Goal: Task Accomplishment & Management: Complete application form

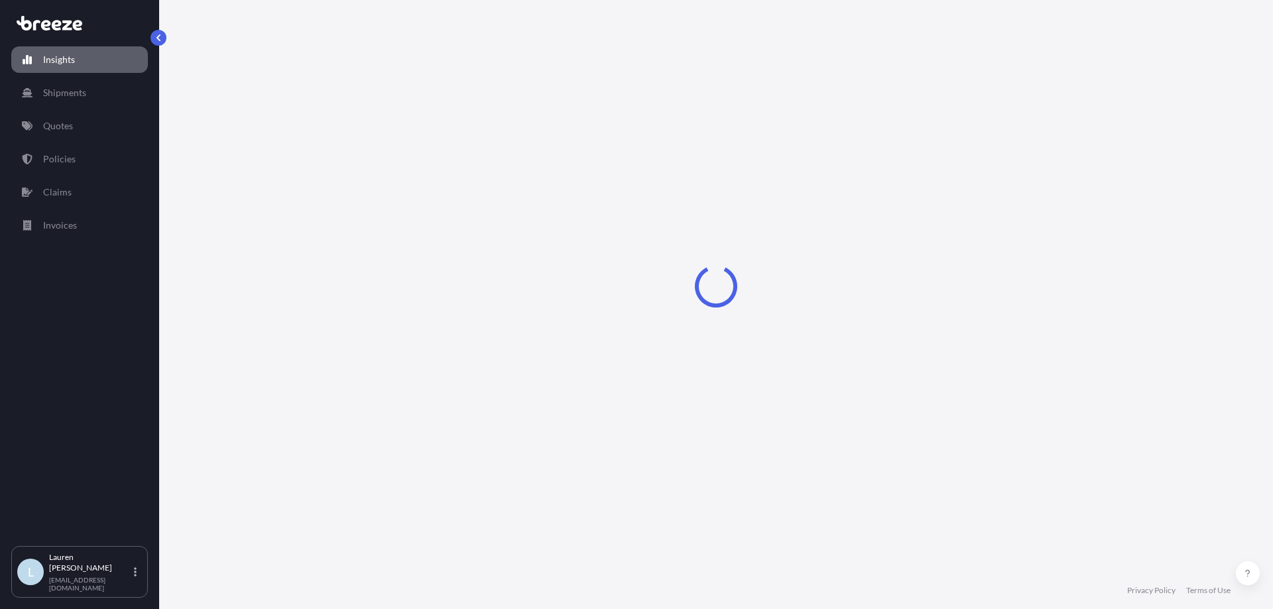
select select "2025"
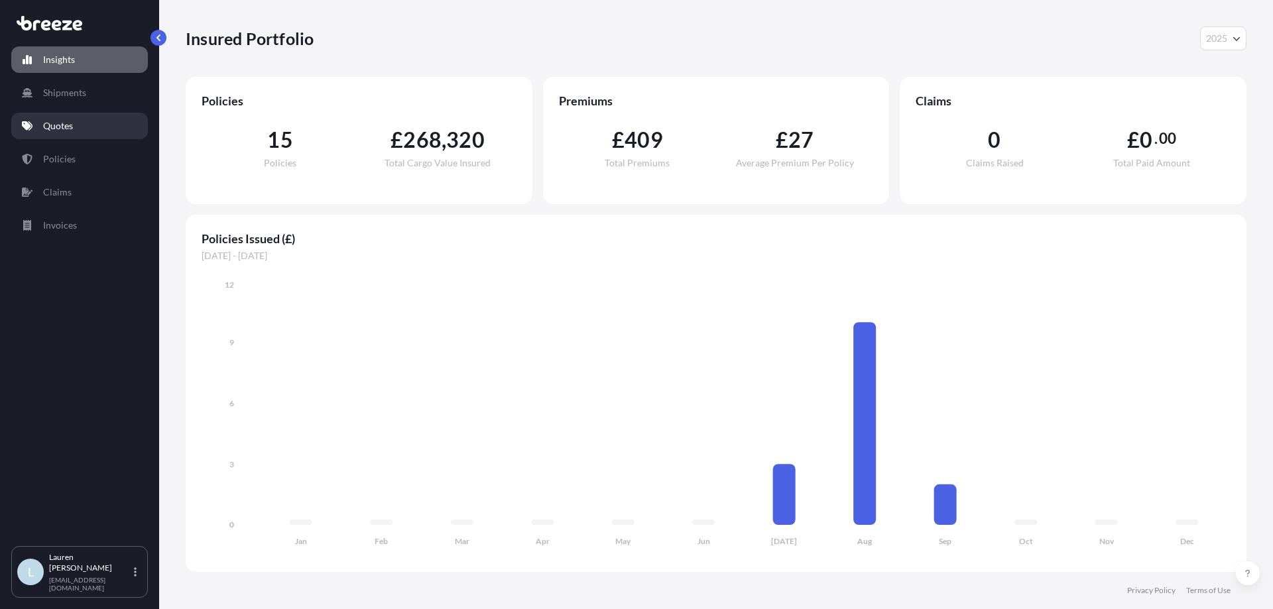
click at [84, 125] on link "Quotes" at bounding box center [79, 126] width 137 height 27
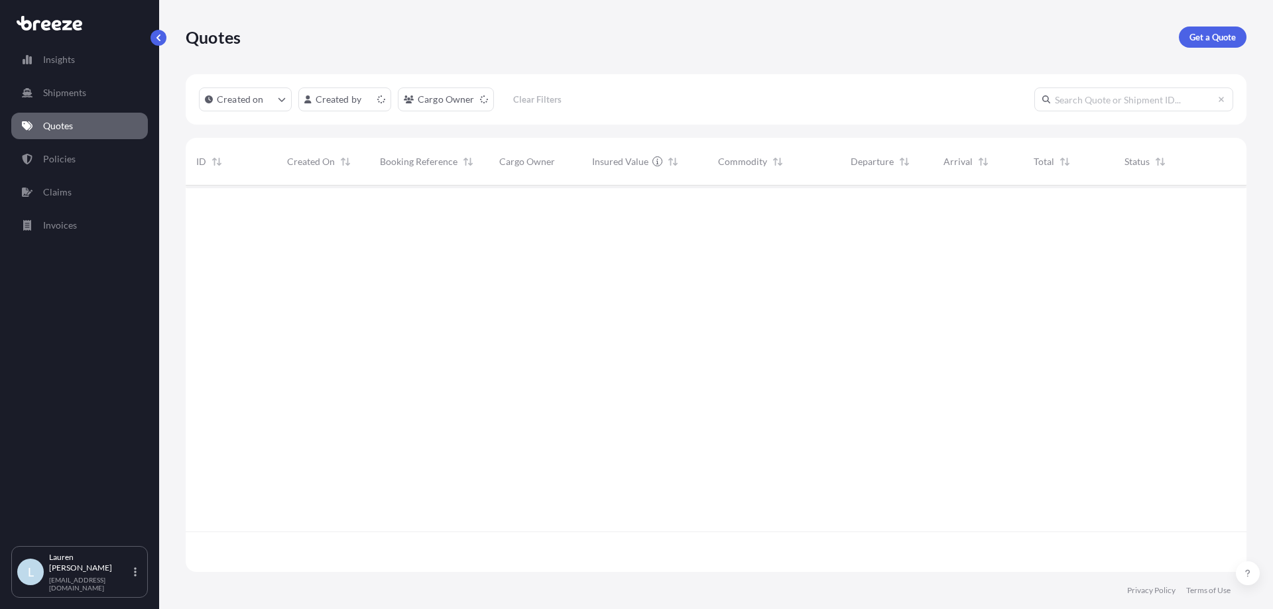
scroll to position [384, 1051]
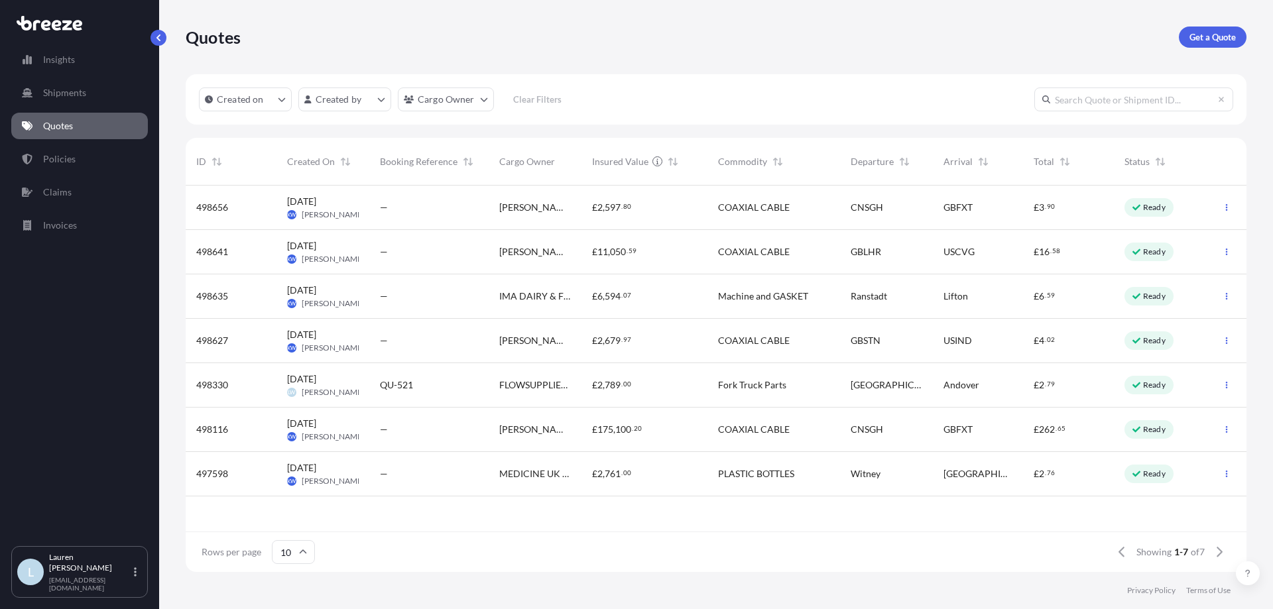
click at [430, 286] on div "—" at bounding box center [428, 296] width 119 height 44
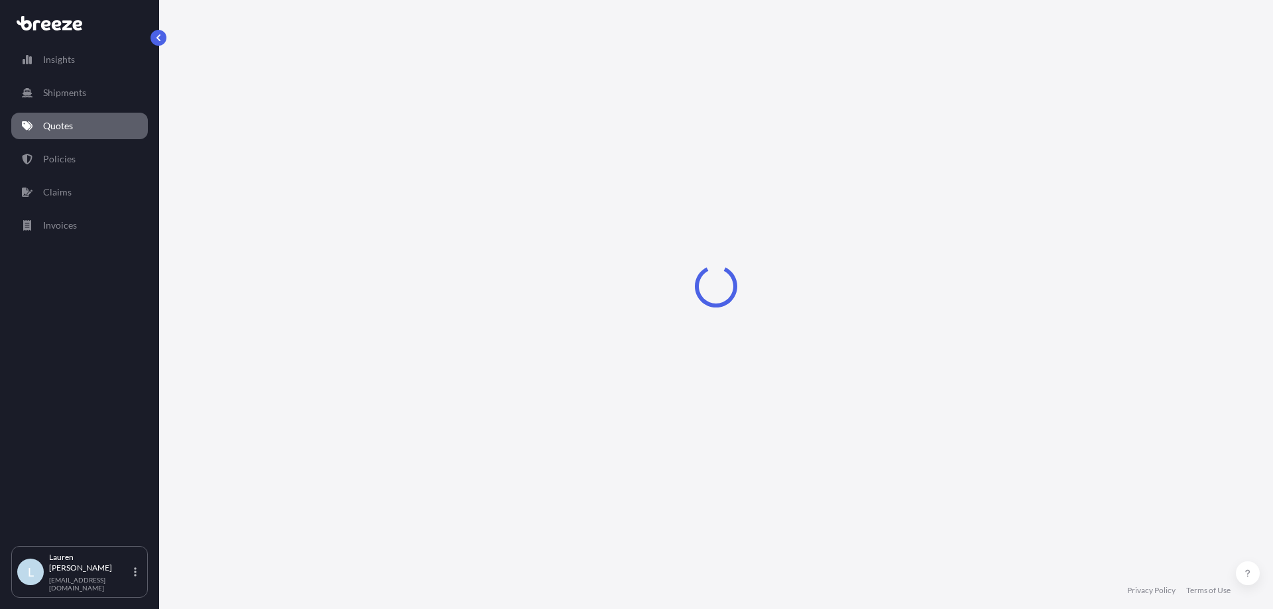
select select "Road"
select select "2"
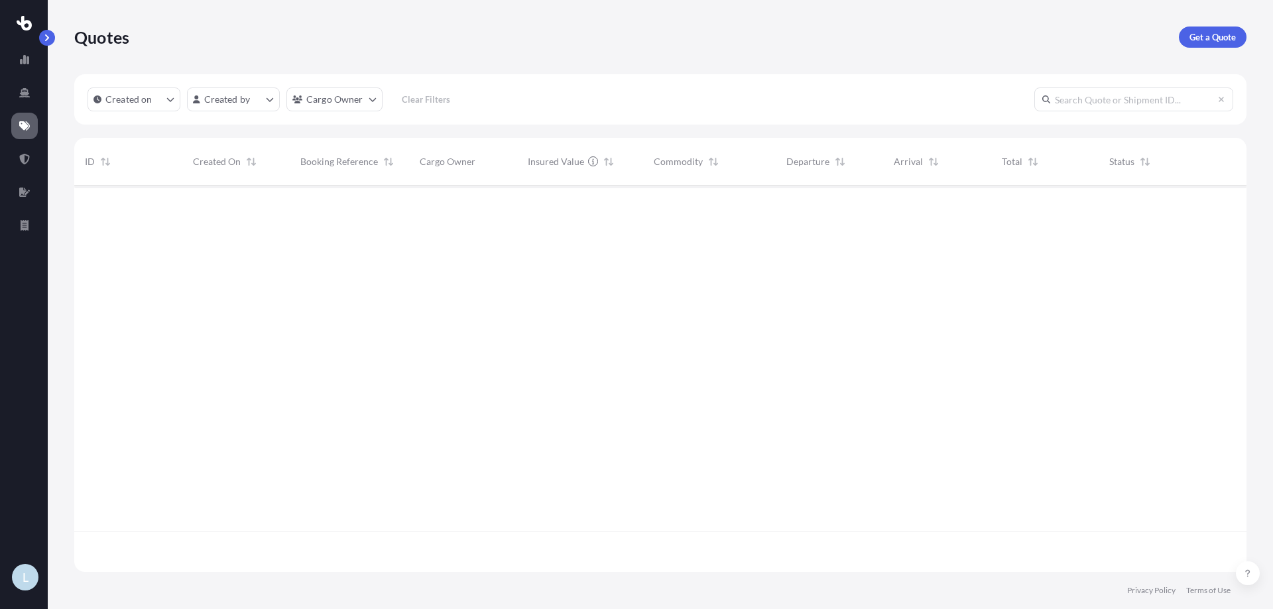
scroll to position [384, 1162]
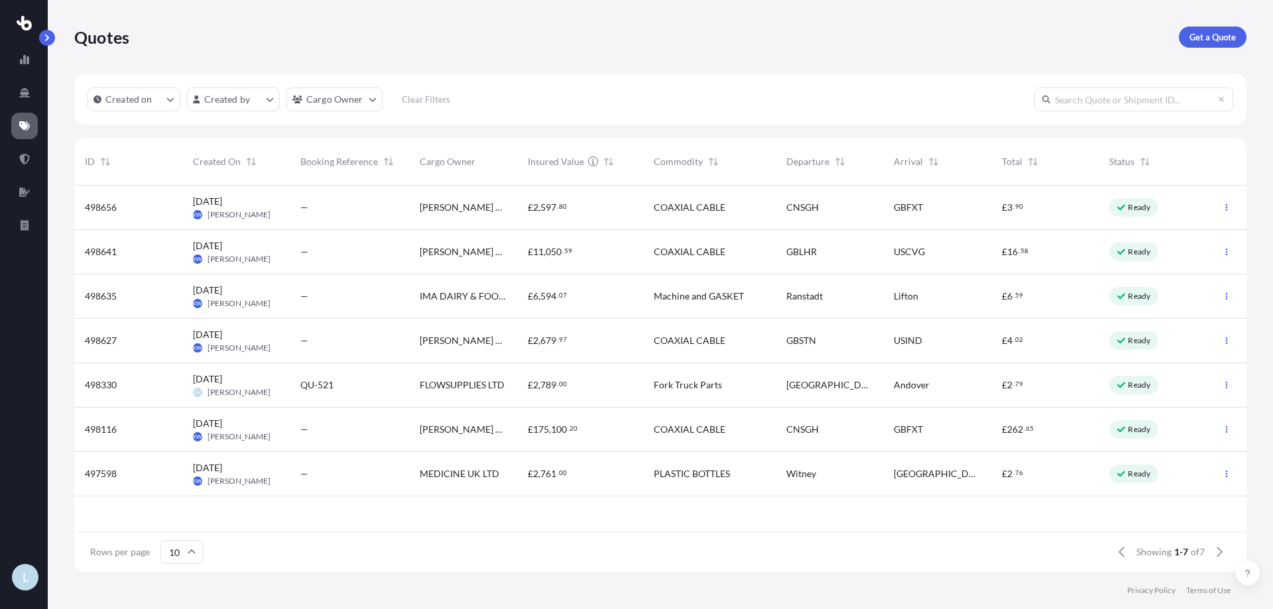
click at [388, 298] on div "—" at bounding box center [349, 296] width 98 height 13
select select "Road"
select select "2"
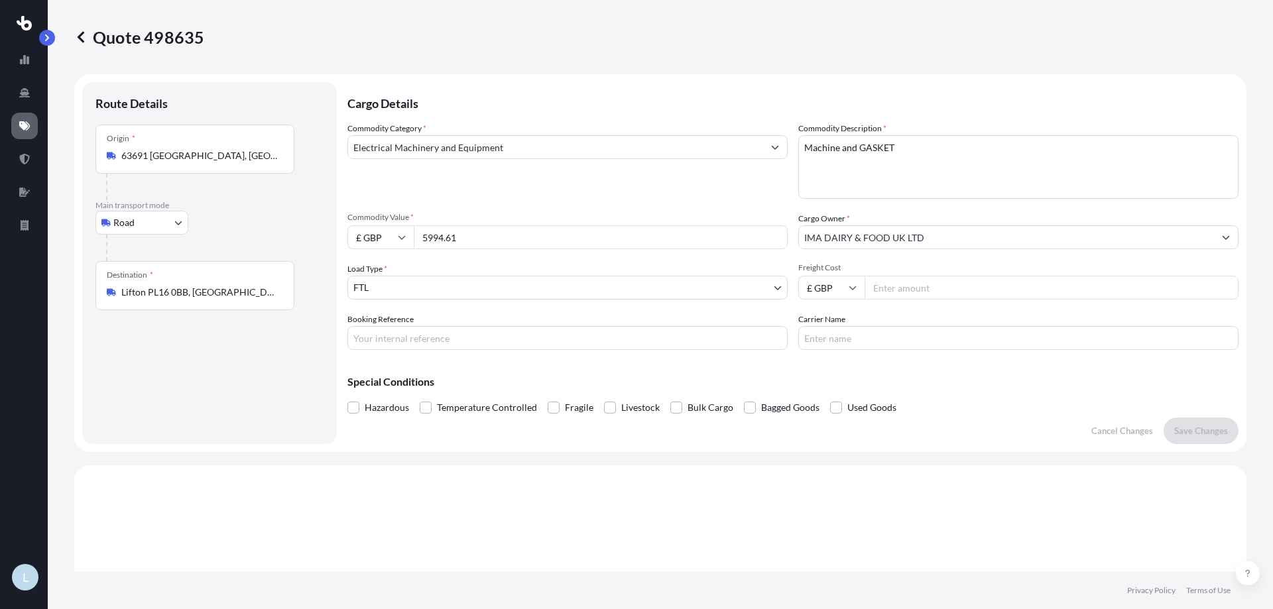
drag, startPoint x: 436, startPoint y: 239, endPoint x: 645, endPoint y: 239, distance: 208.8
click at [645, 239] on input "5994.61" at bounding box center [601, 237] width 374 height 24
type input "5995"
click at [645, 202] on div "Commodity Category * Electrical Machinery and Equipment Commodity Description *…" at bounding box center [792, 236] width 891 height 228
click at [963, 296] on input "Freight Cost" at bounding box center [1052, 288] width 374 height 24
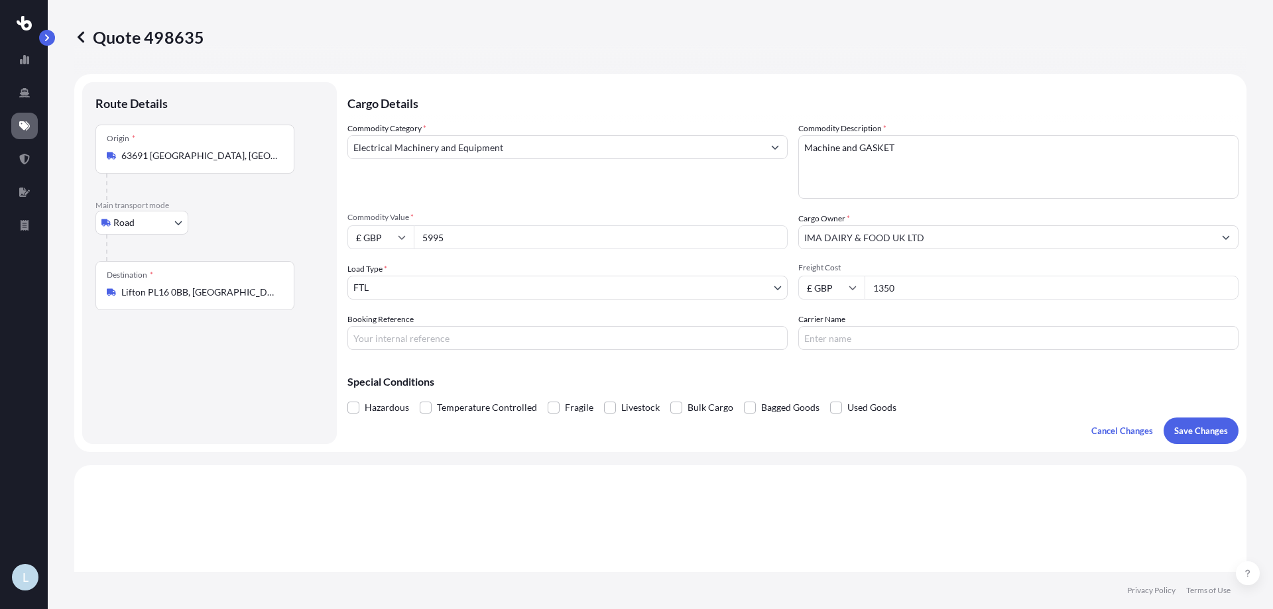
type input "1350"
type input "RIJ002383"
click at [846, 343] on input "Carrier Name" at bounding box center [1018, 338] width 440 height 24
click at [963, 396] on div "Special Conditions Hazardous Temperature Controlled Fragile Livestock Bulk Carg…" at bounding box center [792, 389] width 891 height 57
click at [1206, 440] on button "Save Changes" at bounding box center [1201, 431] width 75 height 27
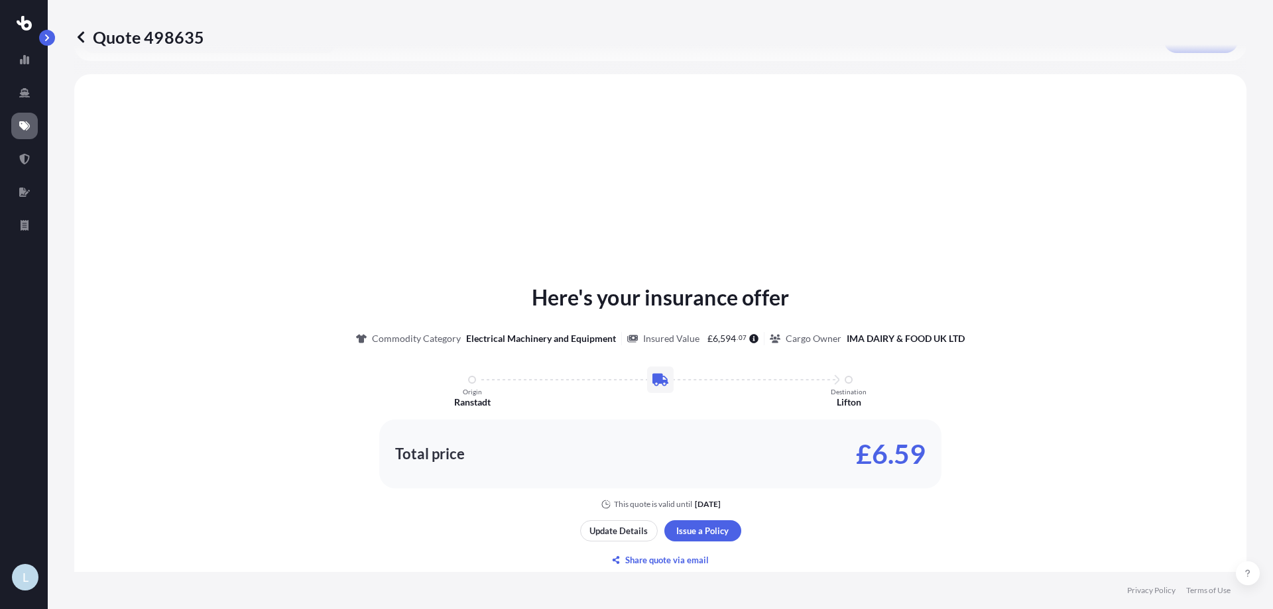
scroll to position [399, 0]
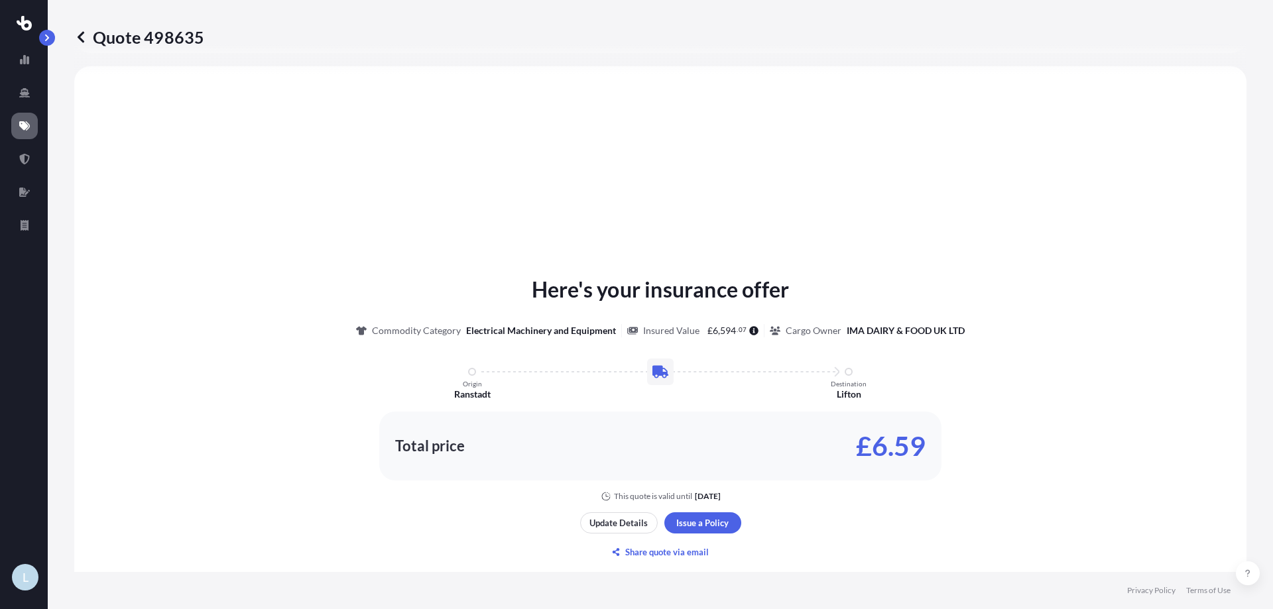
select select "Road"
select select "2"
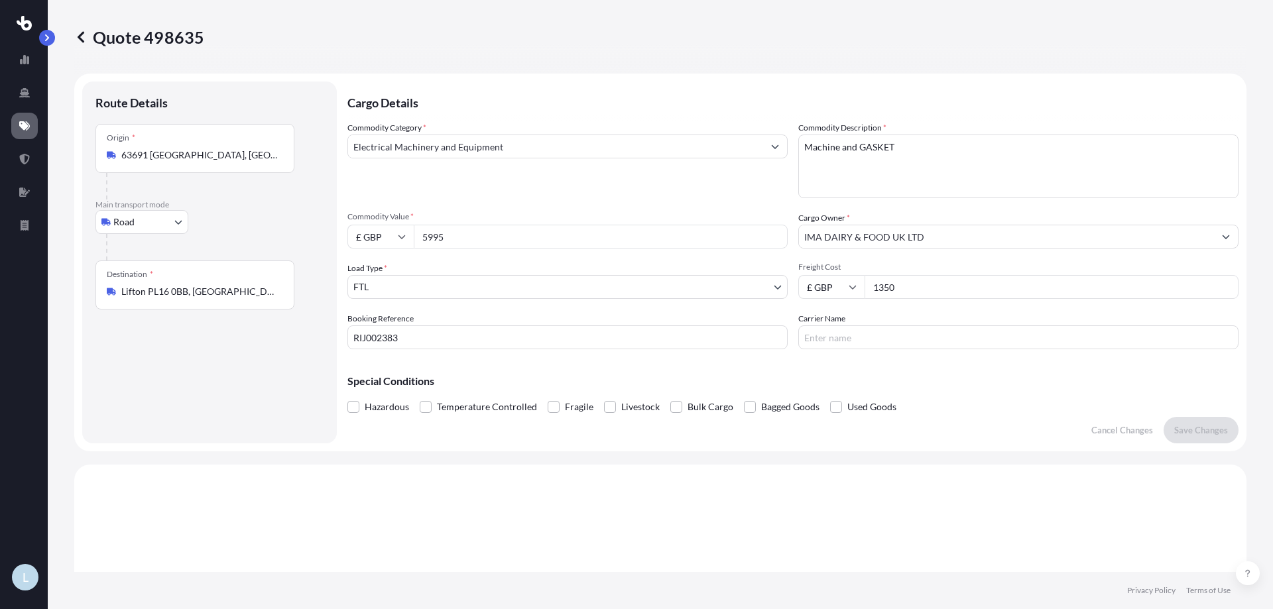
scroll to position [0, 0]
drag, startPoint x: 903, startPoint y: 282, endPoint x: 800, endPoint y: 282, distance: 103.4
click at [809, 282] on div "£ GBP 1350" at bounding box center [1018, 288] width 440 height 24
click at [1195, 436] on p "Save Changes" at bounding box center [1201, 430] width 54 height 13
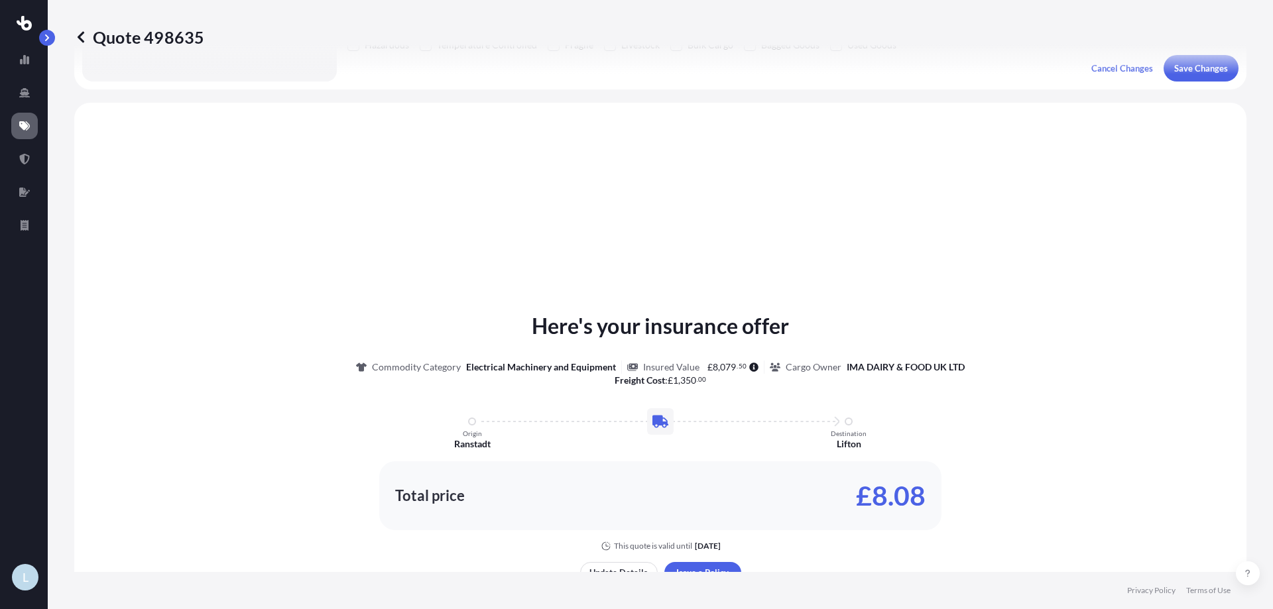
scroll to position [399, 0]
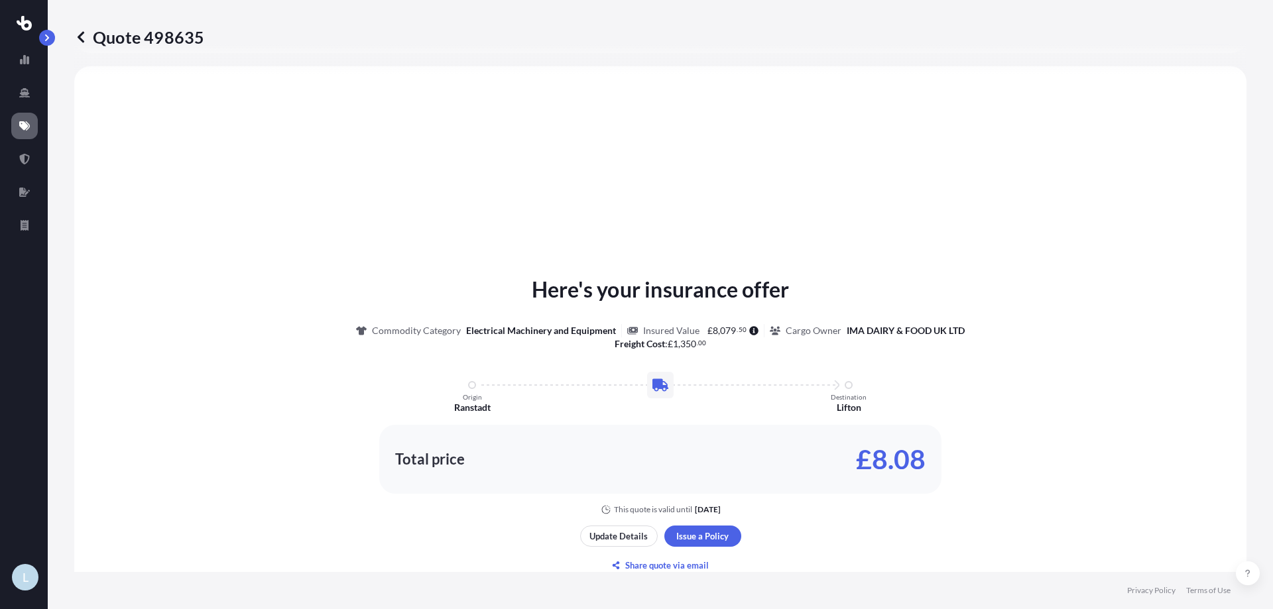
select select "Road"
select select "2"
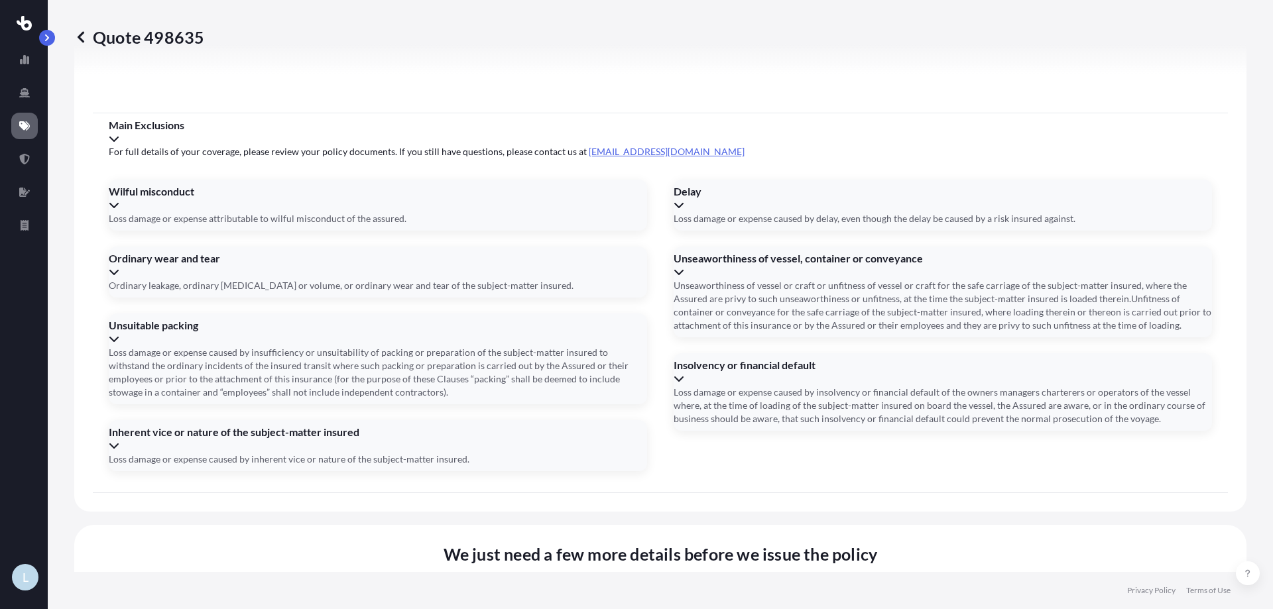
scroll to position [1482, 0]
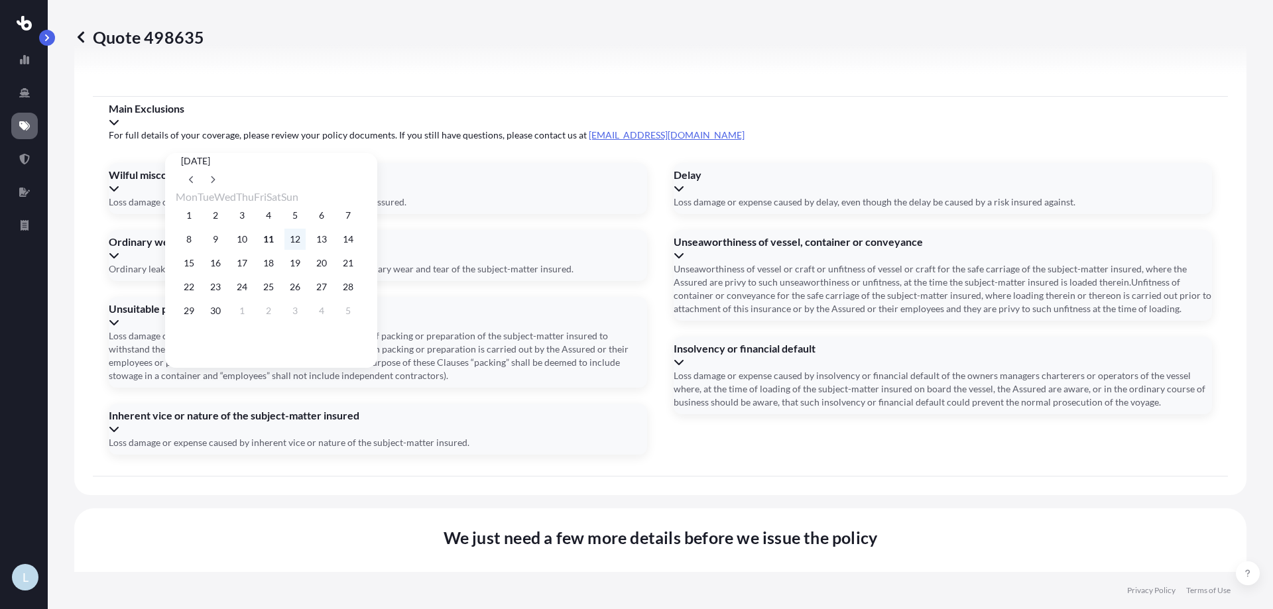
click at [306, 241] on button "12" at bounding box center [294, 239] width 21 height 21
type input "[DATE]"
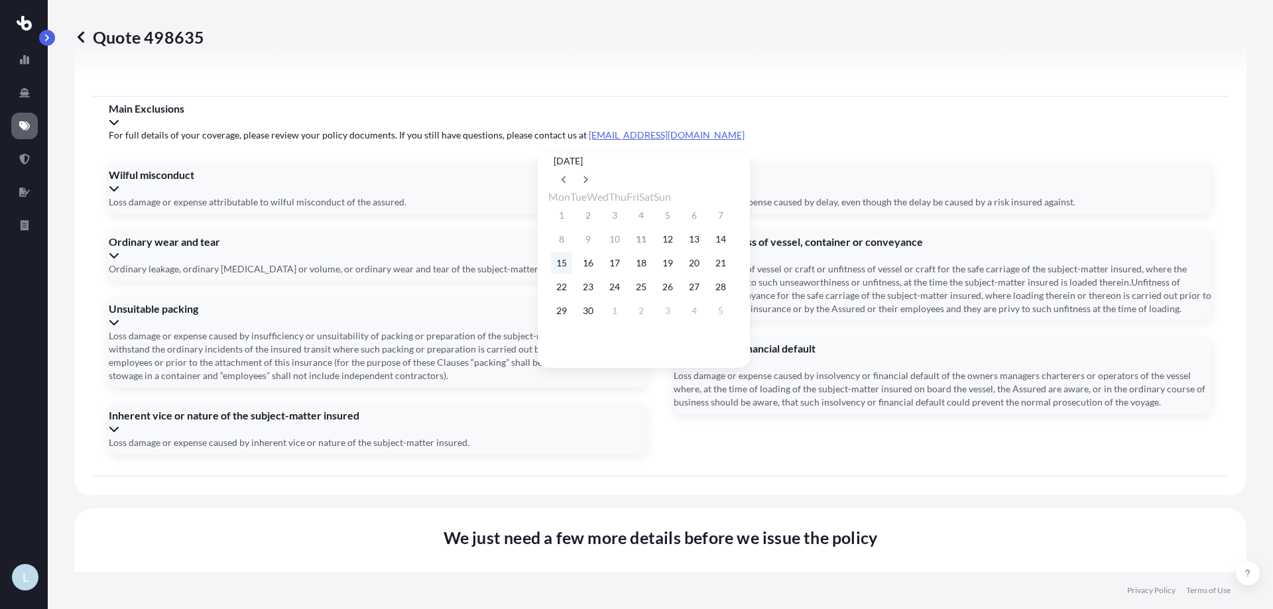
click at [557, 267] on button "15" at bounding box center [561, 263] width 21 height 21
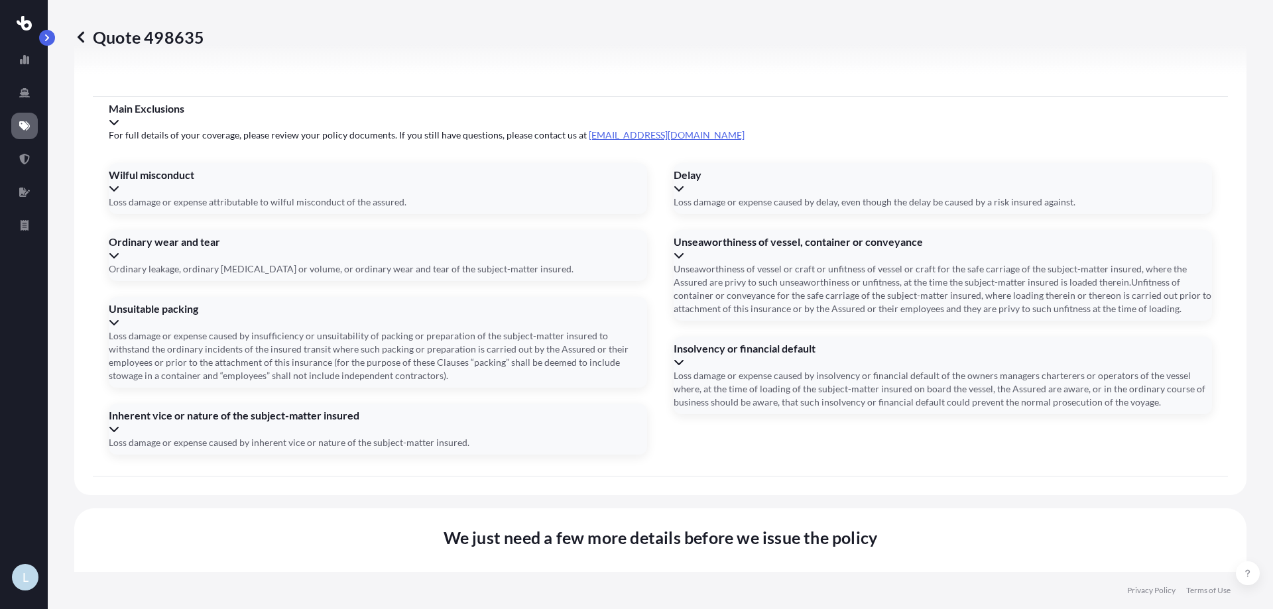
type input "[DATE]"
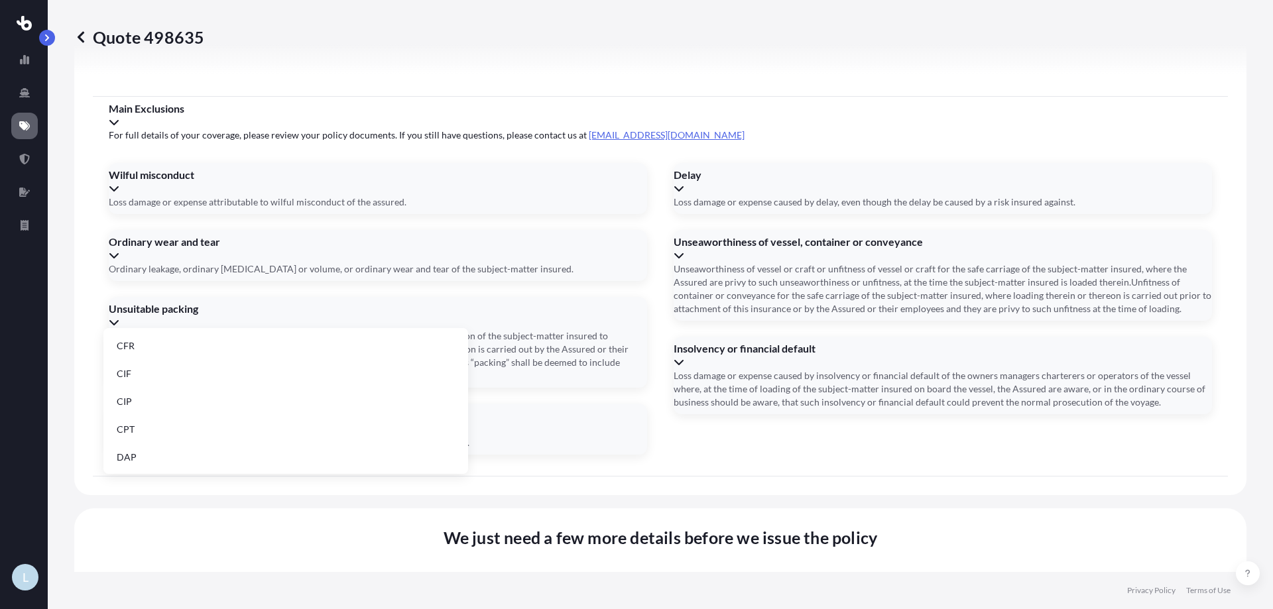
click at [152, 428] on li "FCA" at bounding box center [286, 428] width 354 height 25
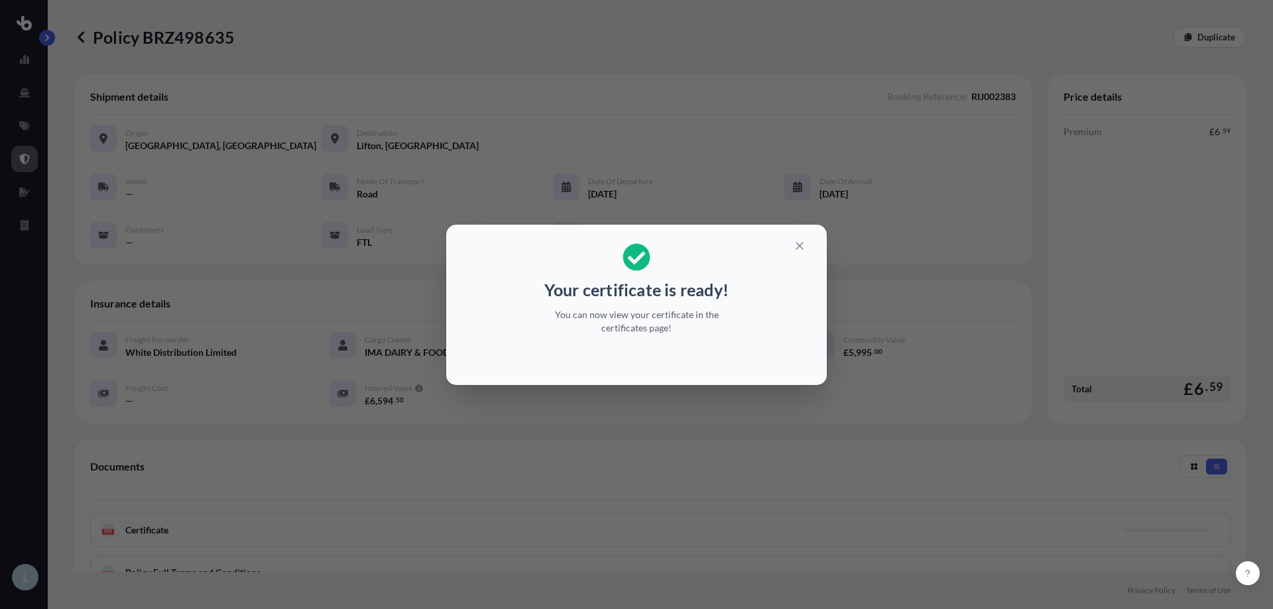
click at [653, 329] on p "You can now view your certificate in the certificates page!" at bounding box center [636, 321] width 204 height 27
click at [802, 250] on icon "button" at bounding box center [800, 246] width 12 height 12
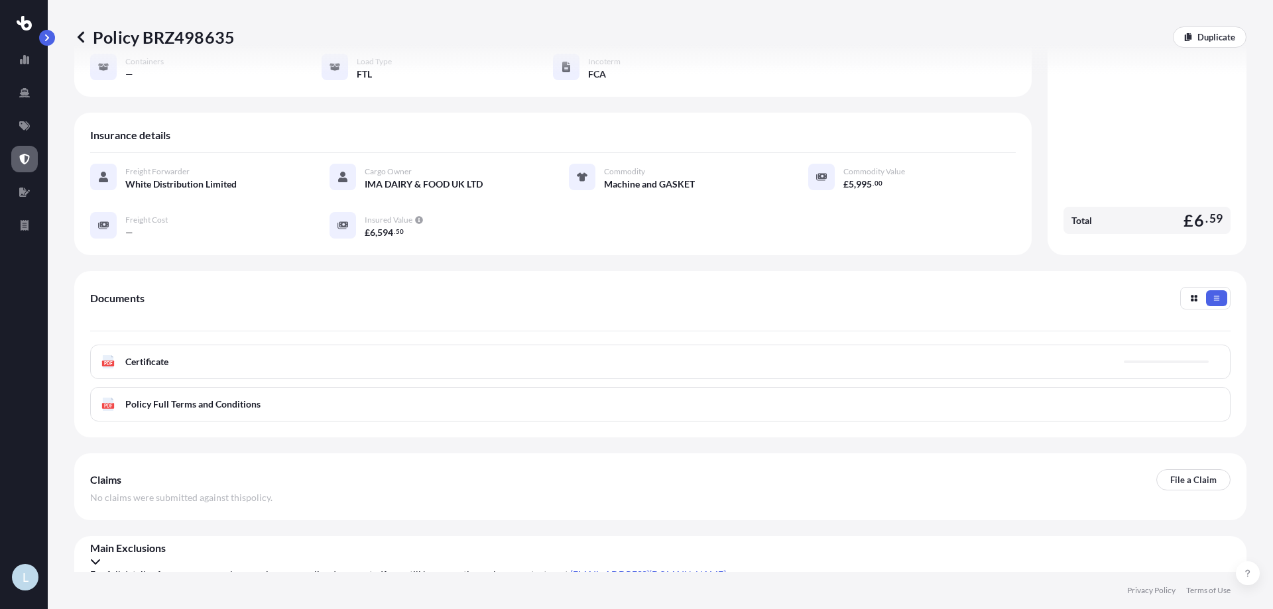
scroll to position [175, 0]
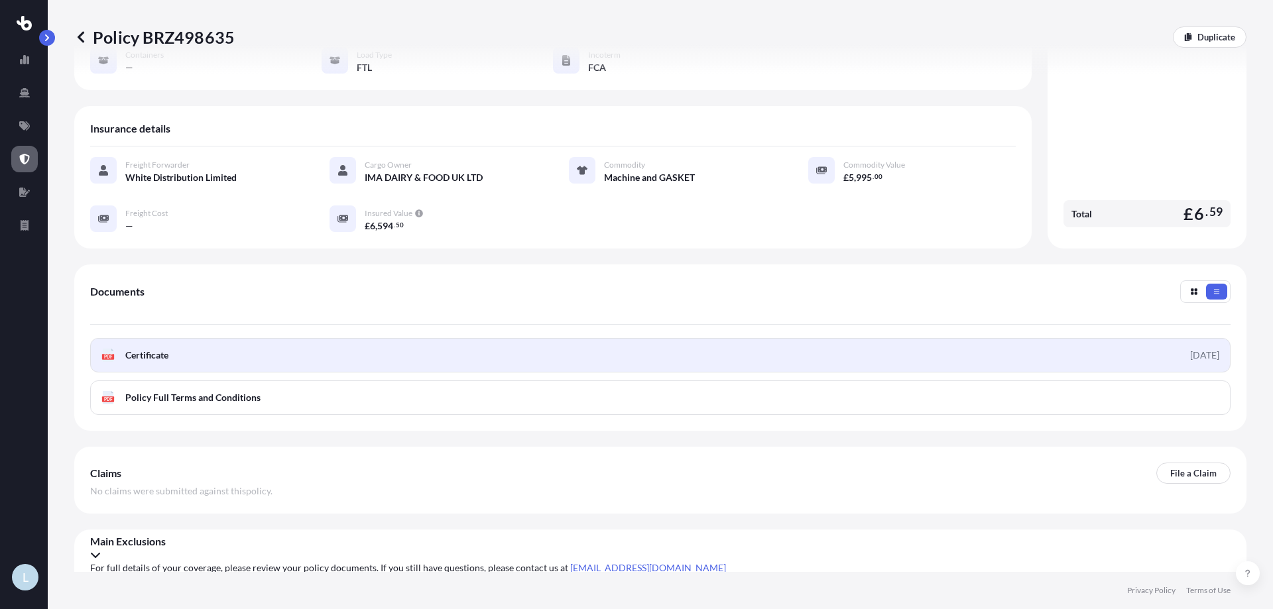
click at [383, 341] on link "PDF Certificate [DATE]" at bounding box center [660, 355] width 1140 height 34
